Goal: Navigation & Orientation: Find specific page/section

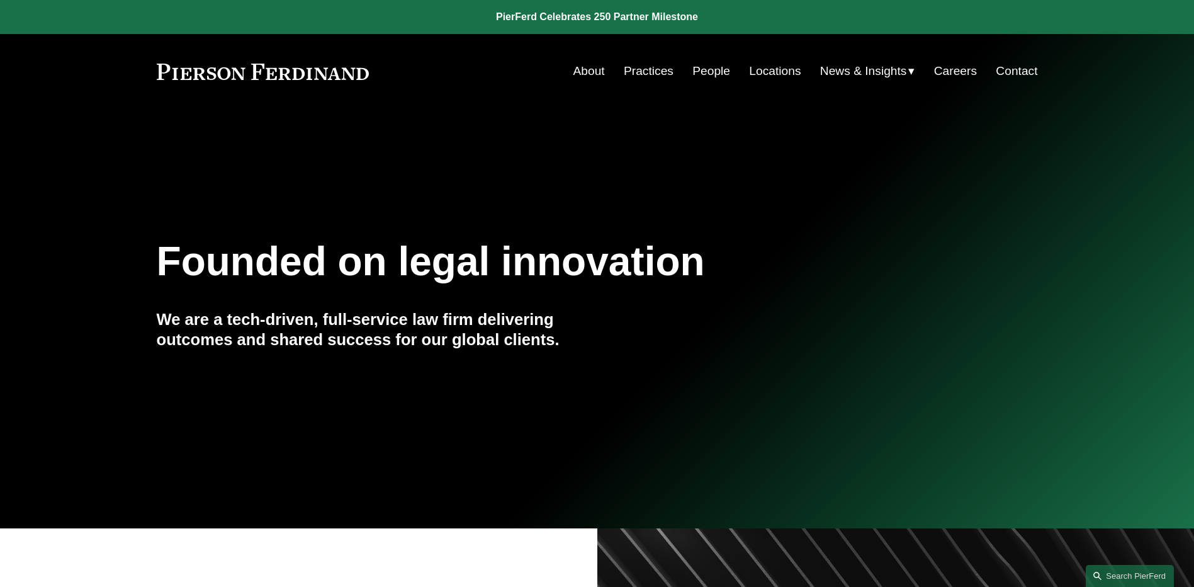
click at [709, 75] on link "People" at bounding box center [711, 71] width 38 height 24
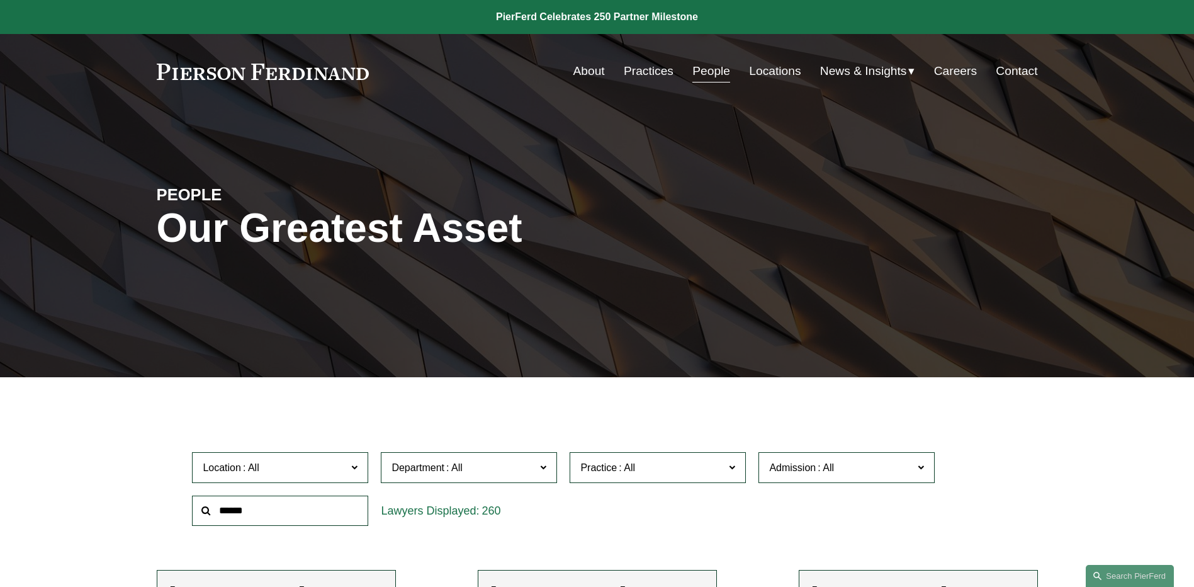
click at [0, 0] on span "News" at bounding box center [0, 0] width 0 height 0
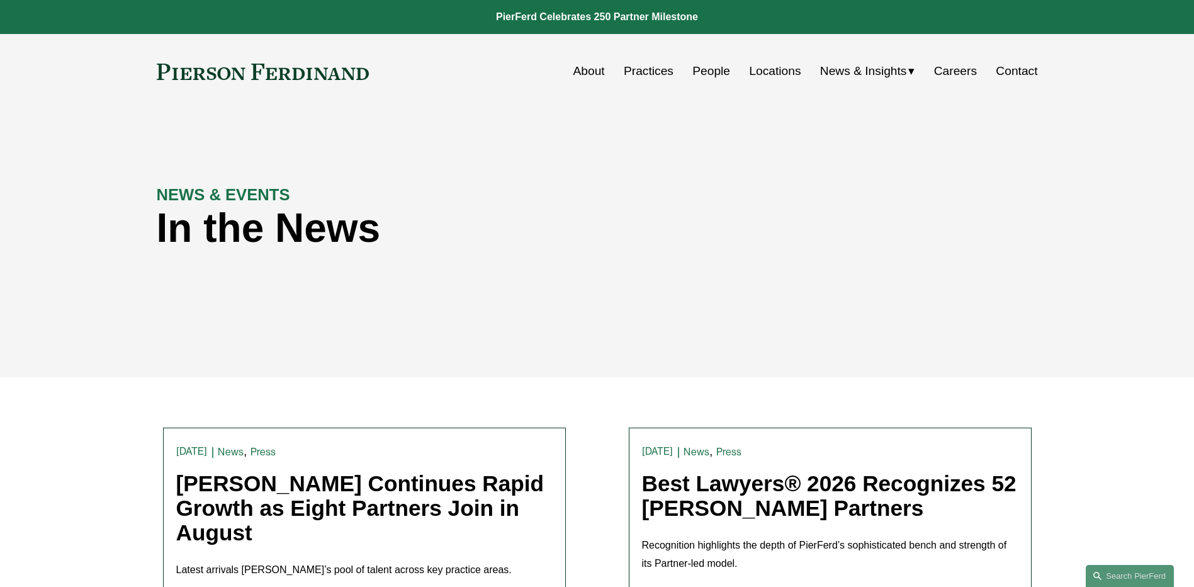
drag, startPoint x: 704, startPoint y: 72, endPoint x: 714, endPoint y: 82, distance: 14.2
click at [705, 73] on link "People" at bounding box center [711, 71] width 38 height 24
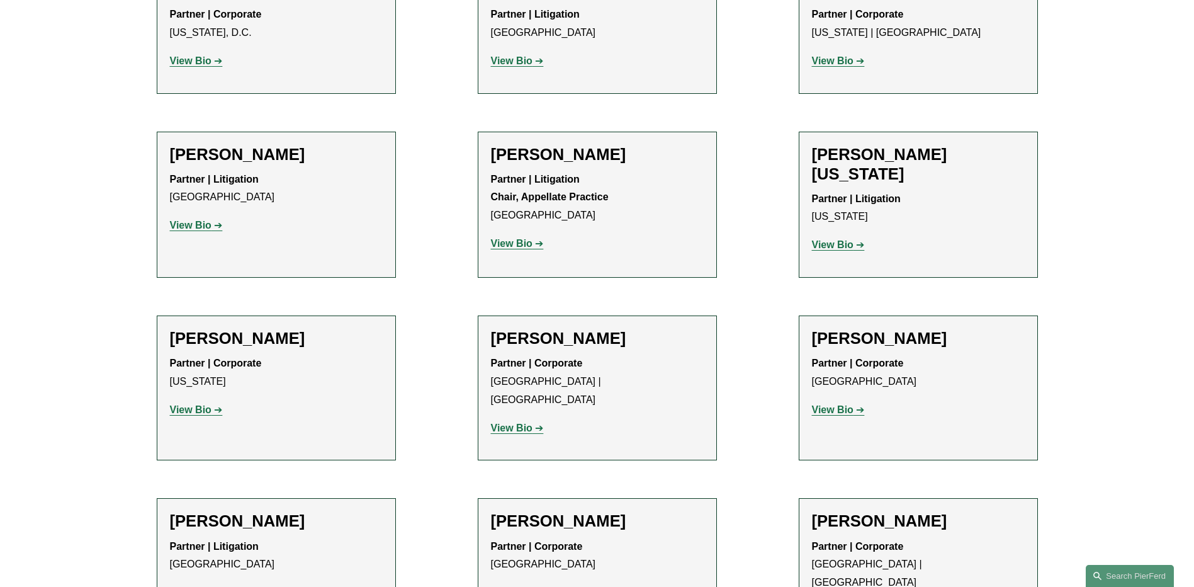
scroll to position [15267, 0]
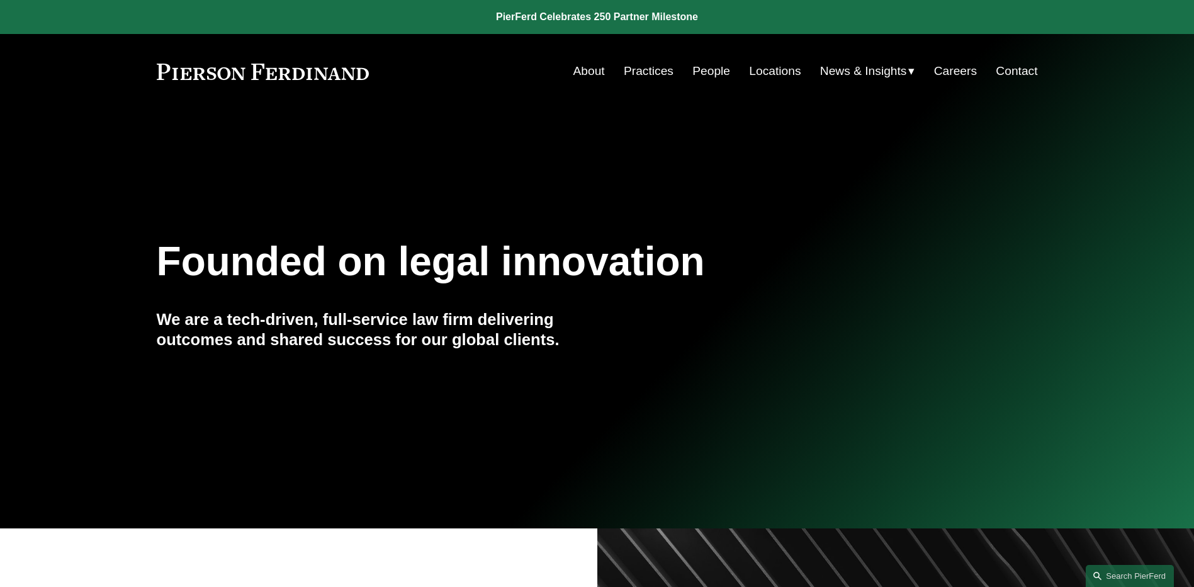
click at [706, 65] on link "People" at bounding box center [711, 71] width 38 height 24
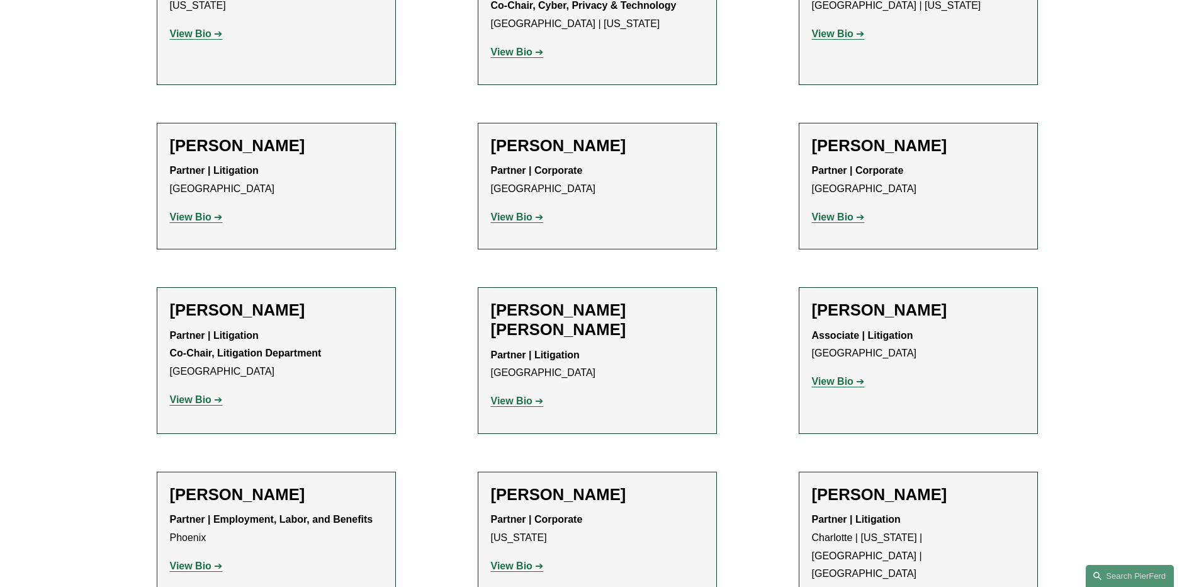
scroll to position [11238, 0]
